Goal: Find specific page/section: Find specific page/section

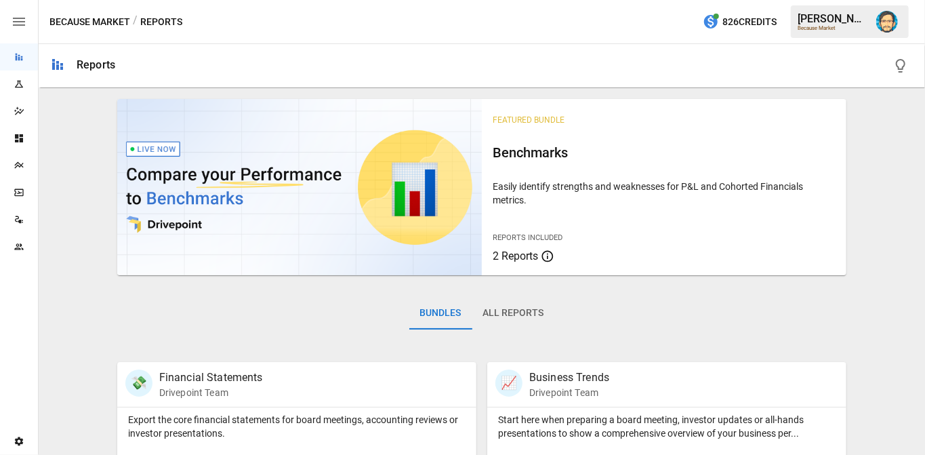
click at [17, 164] on icon "Plans" at bounding box center [19, 165] width 11 height 11
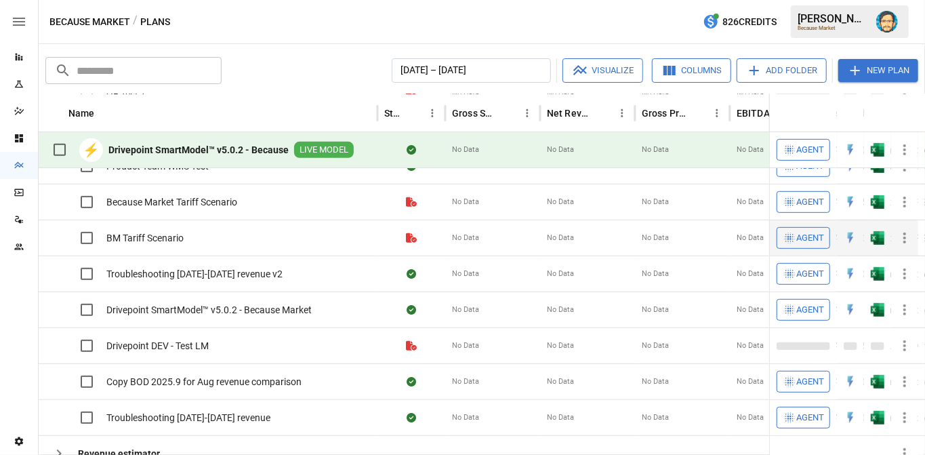
scroll to position [285, 0]
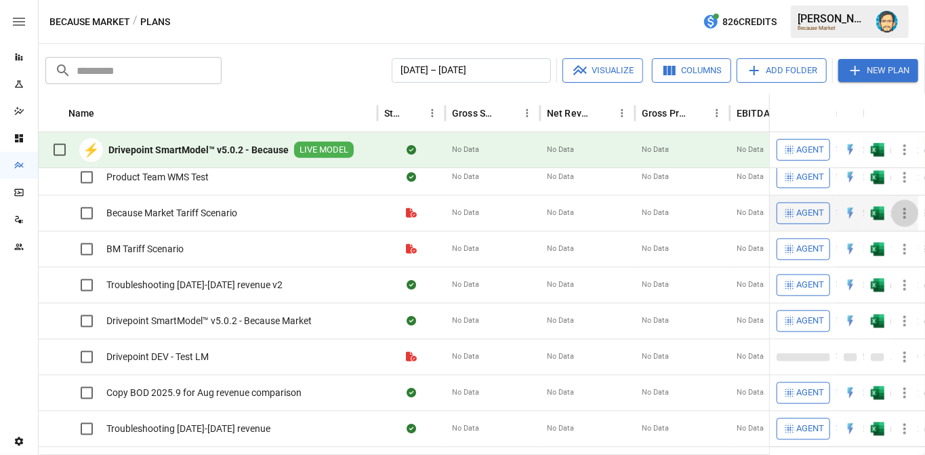
click at [907, 213] on icon "button" at bounding box center [905, 213] width 16 height 16
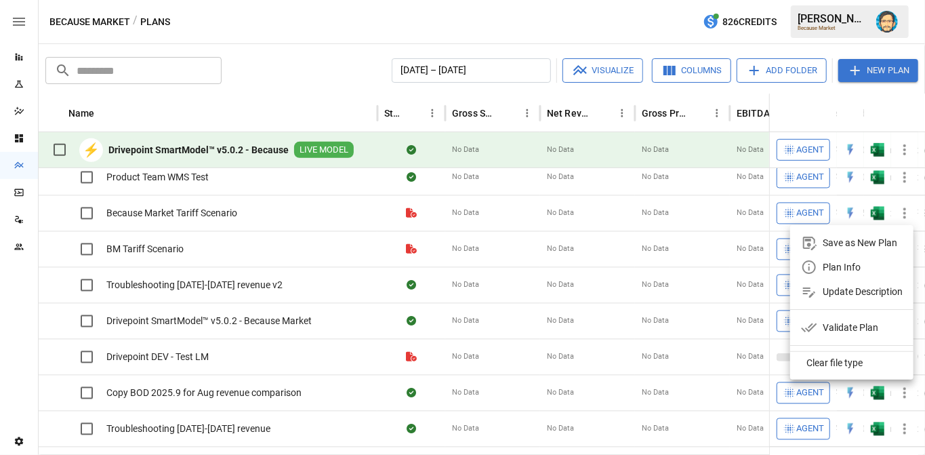
click at [830, 269] on div "Plan Info" at bounding box center [842, 267] width 38 height 16
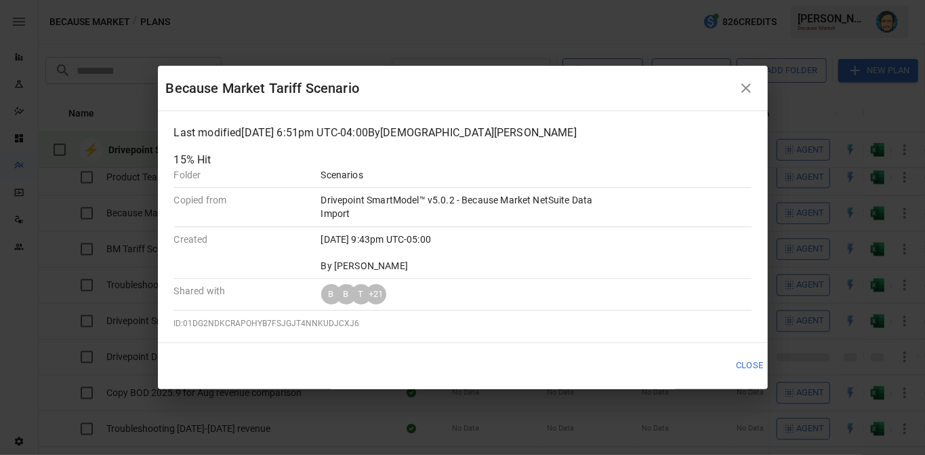
click at [747, 83] on icon "button" at bounding box center [746, 88] width 16 height 16
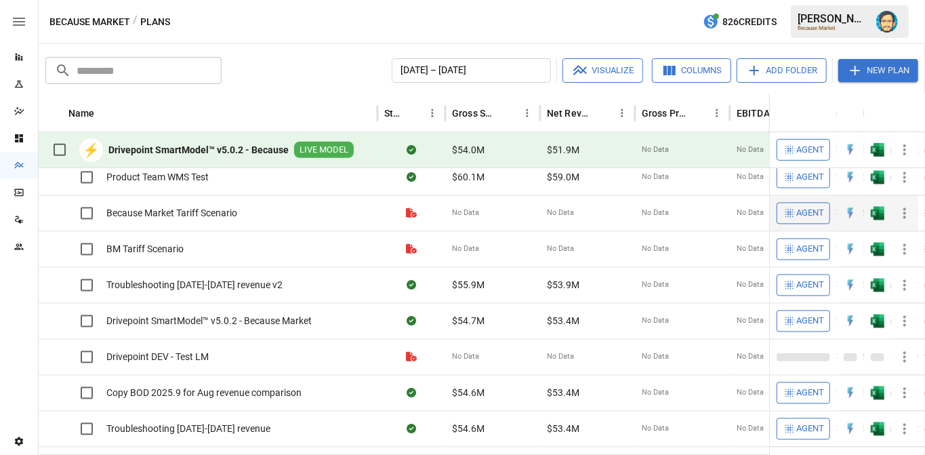
click at [901, 213] on icon "button" at bounding box center [905, 213] width 16 height 16
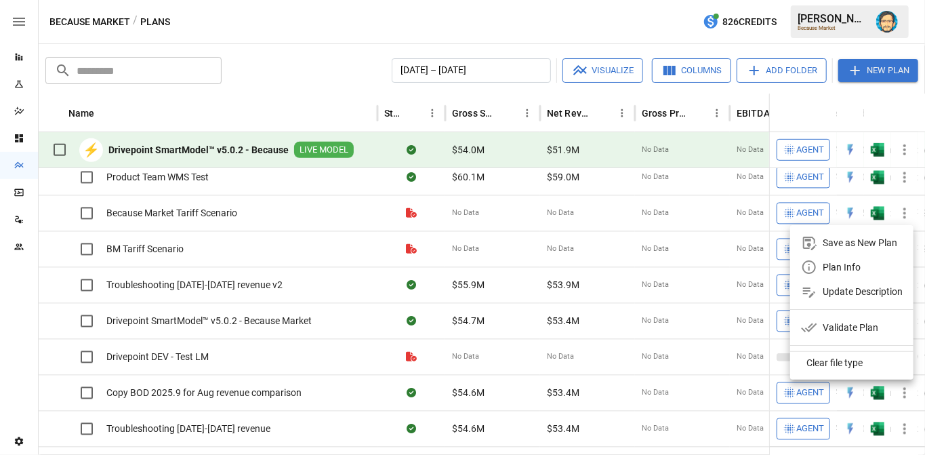
click at [817, 265] on icon at bounding box center [809, 267] width 16 height 16
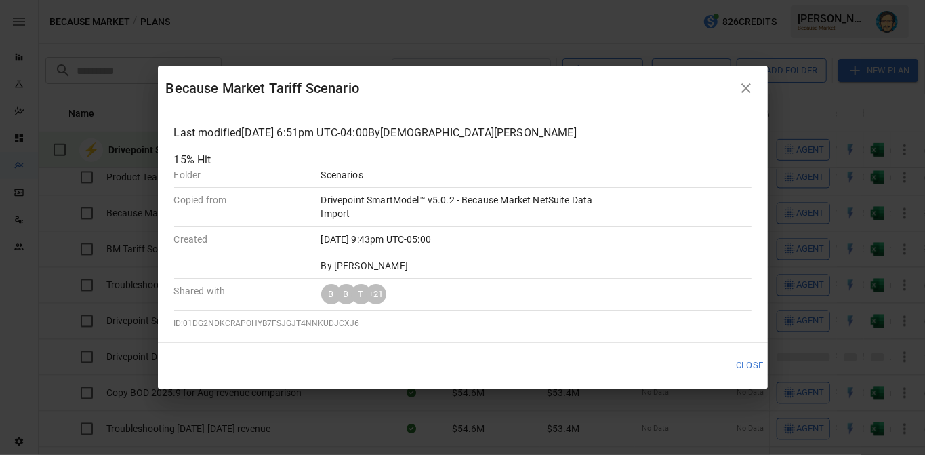
click at [327, 319] on span "ID: 01DG2NDKCRAPOHYB7FSJGJT4NNKUDJCXJ6" at bounding box center [267, 323] width 186 height 9
copy span "01DG2NDKCRAPOHYB7FSJGJT4NNKUDJCXJ6"
click at [745, 82] on icon "button" at bounding box center [746, 88] width 16 height 16
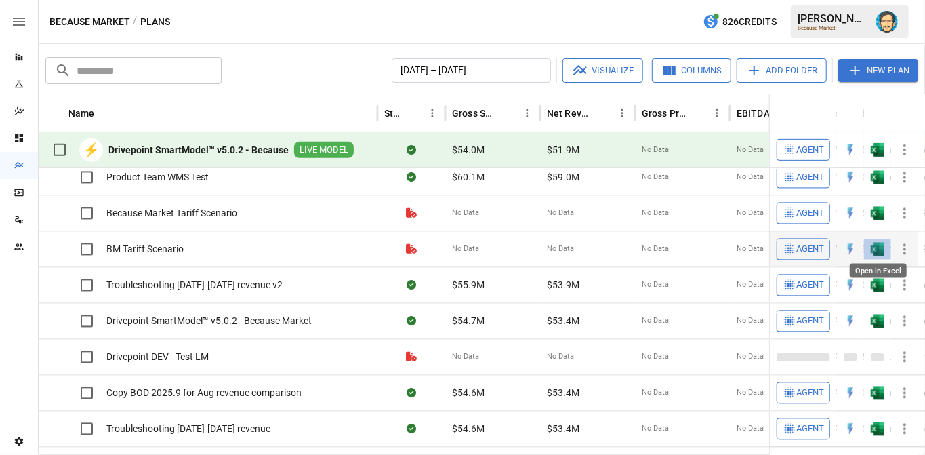
click at [874, 245] on img "Open in Excel" at bounding box center [878, 250] width 14 height 14
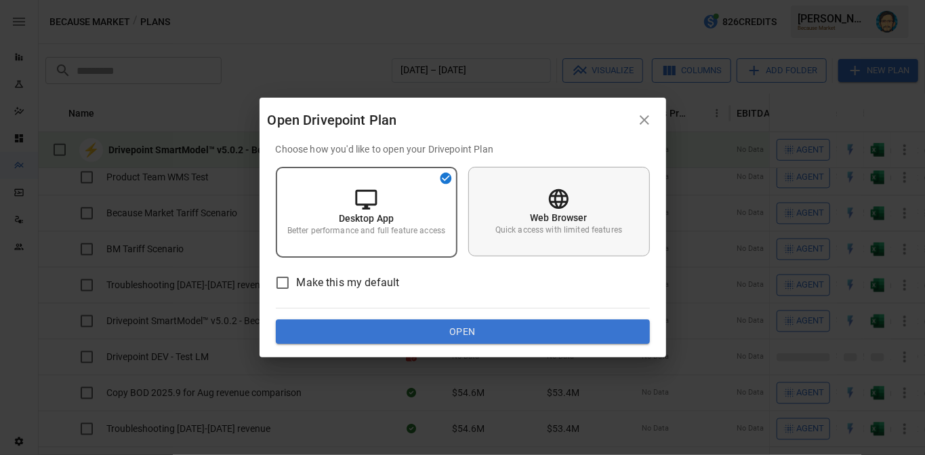
click at [565, 213] on p "Web Browser" at bounding box center [559, 218] width 58 height 14
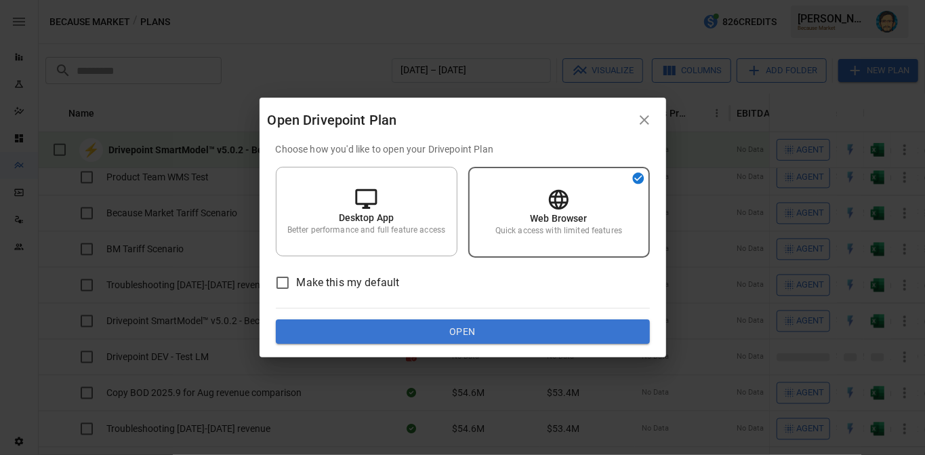
click at [508, 335] on button "Open" at bounding box center [463, 331] width 374 height 24
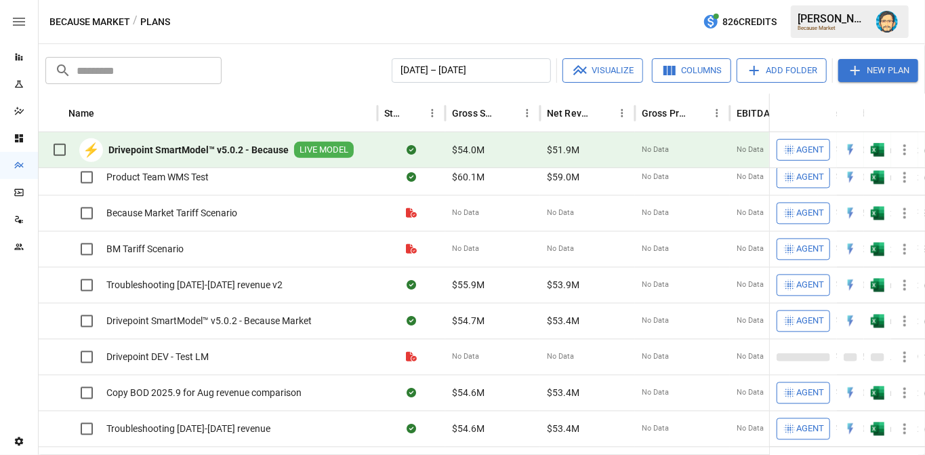
click at [888, 20] on img "Dana Basken" at bounding box center [887, 22] width 22 height 22
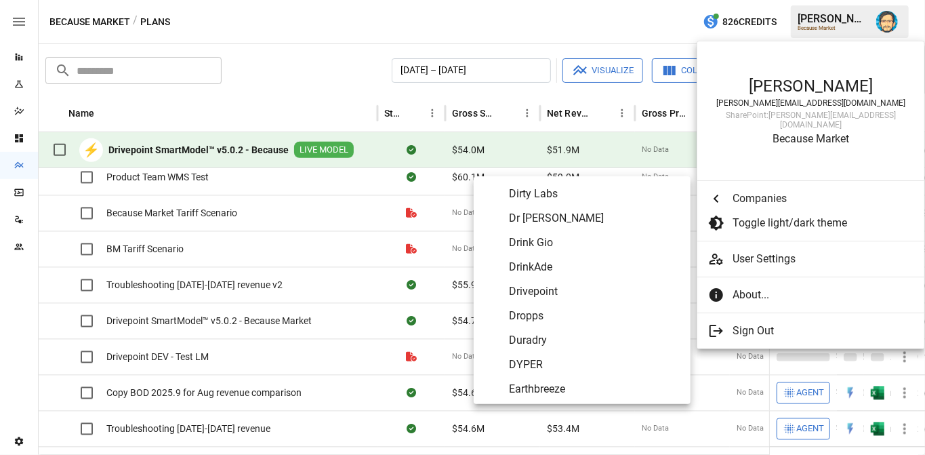
scroll to position [1865, 0]
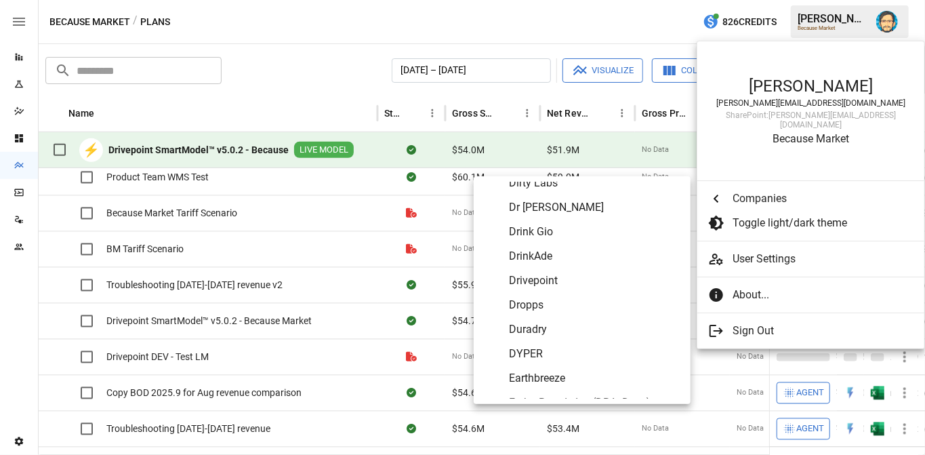
click at [586, 234] on span "Drink Gio" at bounding box center [594, 232] width 171 height 16
